Goal: Task Accomplishment & Management: Check status

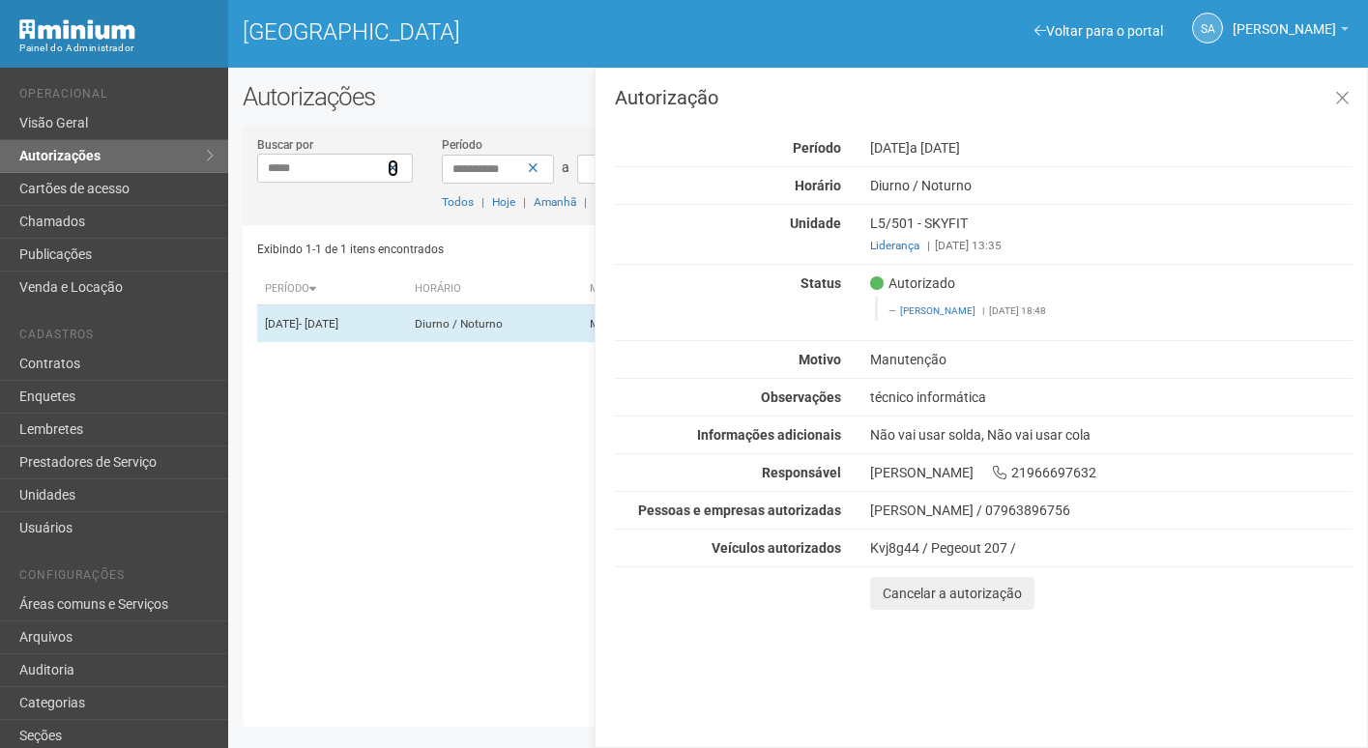
click at [388, 166] on icon at bounding box center [393, 168] width 11 height 14
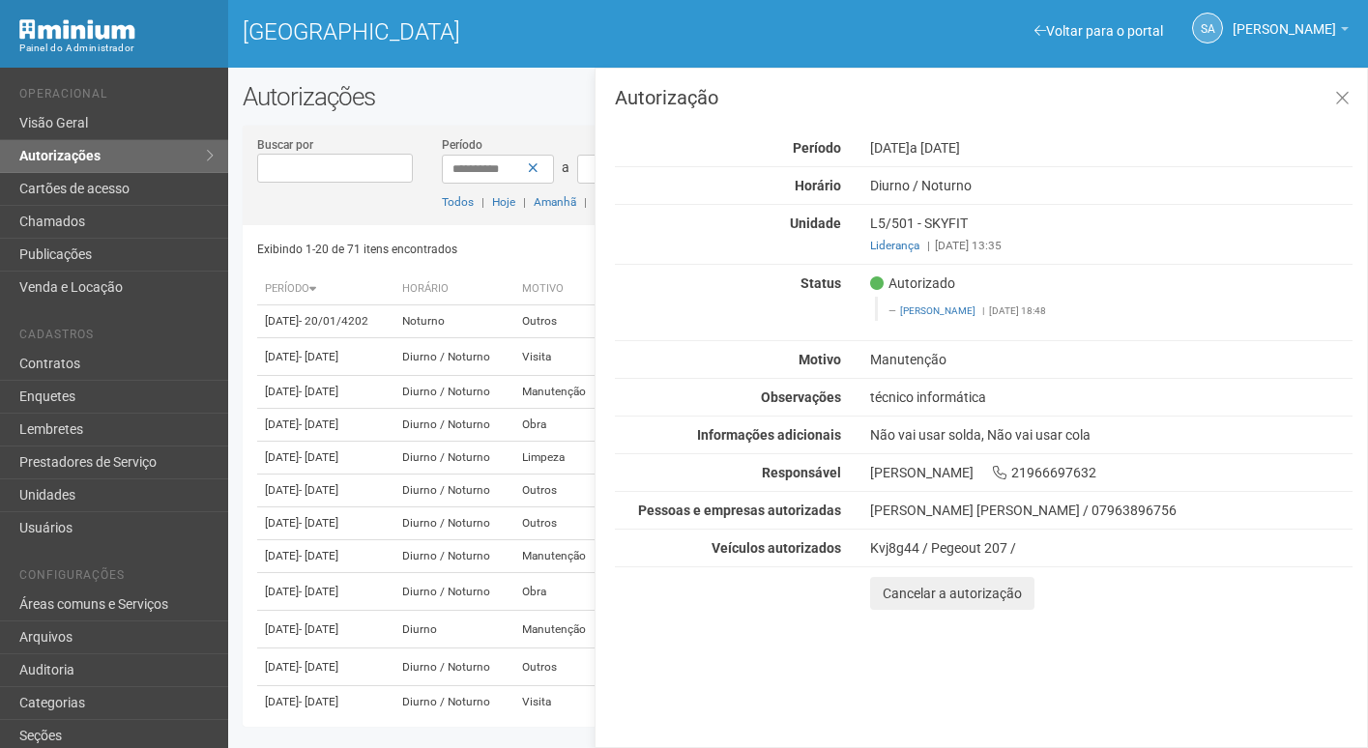
drag, startPoint x: 0, startPoint y: 0, endPoint x: 383, endPoint y: 166, distance: 417.3
click at [383, 166] on input "Buscar por" at bounding box center [335, 168] width 157 height 29
type input "********"
click at [1090, 153] on button "Filtrar" at bounding box center [1116, 167] width 52 height 29
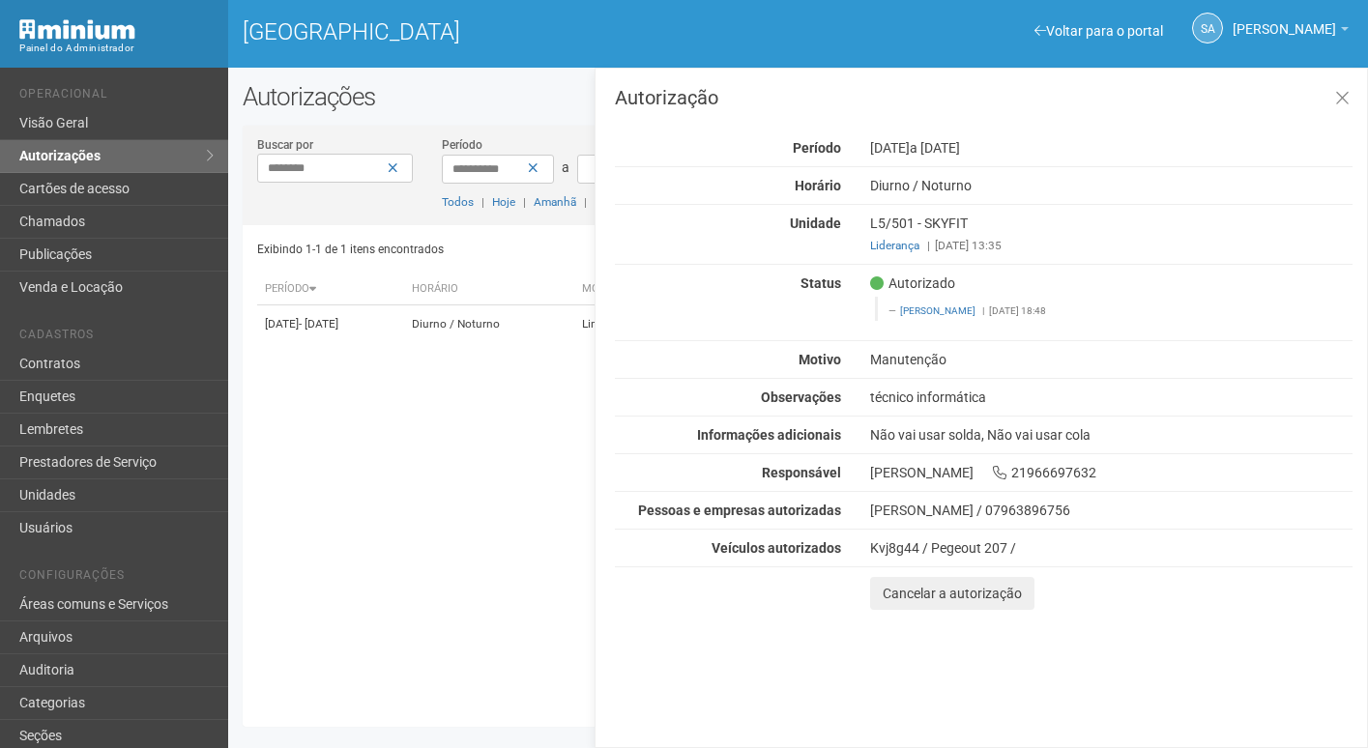
click at [515, 398] on div "Exibindo 1-1 de 1 itens encontrados Página * de 1 Período [GEOGRAPHIC_DATA] Mot…" at bounding box center [805, 468] width 1096 height 487
click at [509, 343] on td "Diurno / Noturno" at bounding box center [489, 324] width 170 height 38
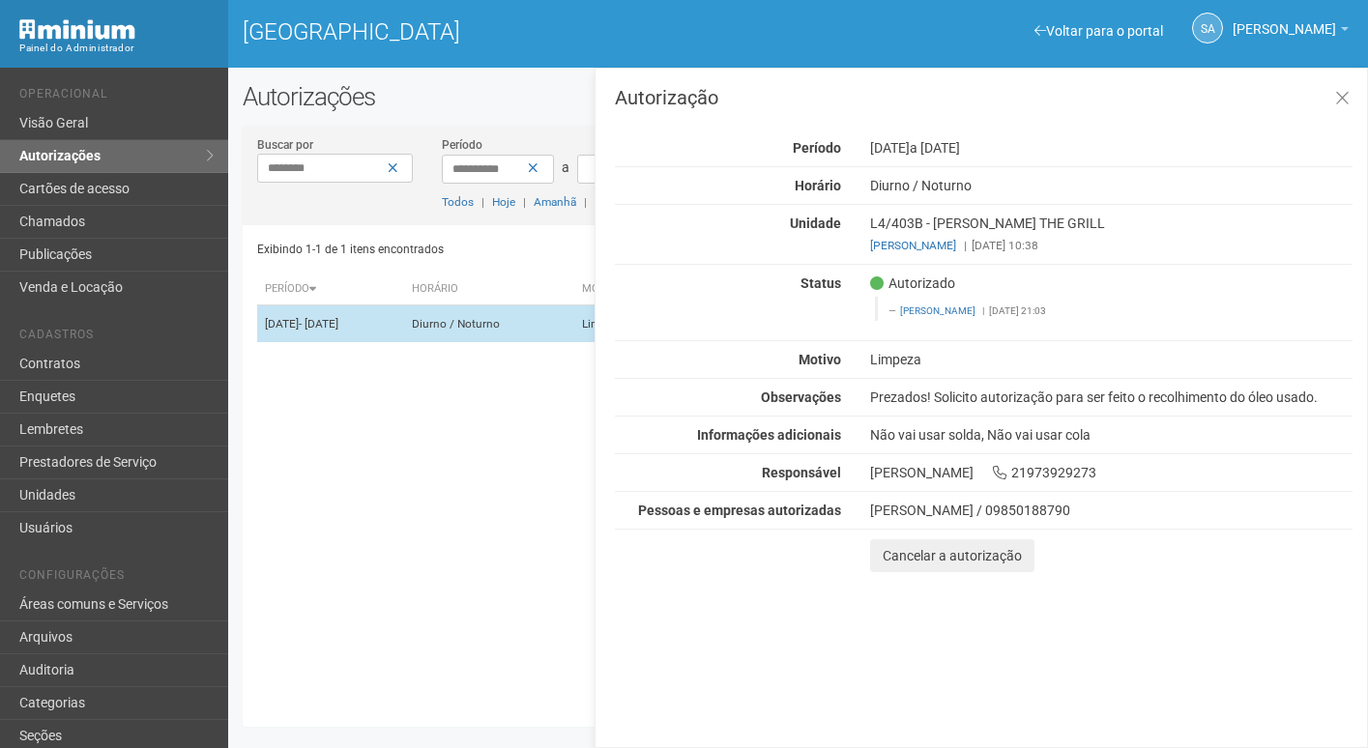
click at [519, 331] on td "Diurno / Noturno" at bounding box center [489, 324] width 170 height 38
